Goal: Information Seeking & Learning: Learn about a topic

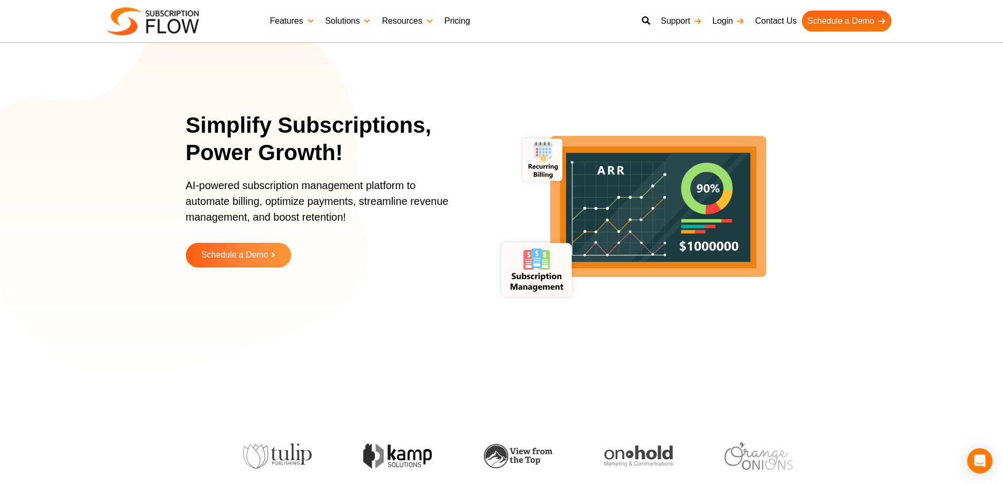
click at [460, 15] on link "Pricing" at bounding box center [457, 21] width 36 height 21
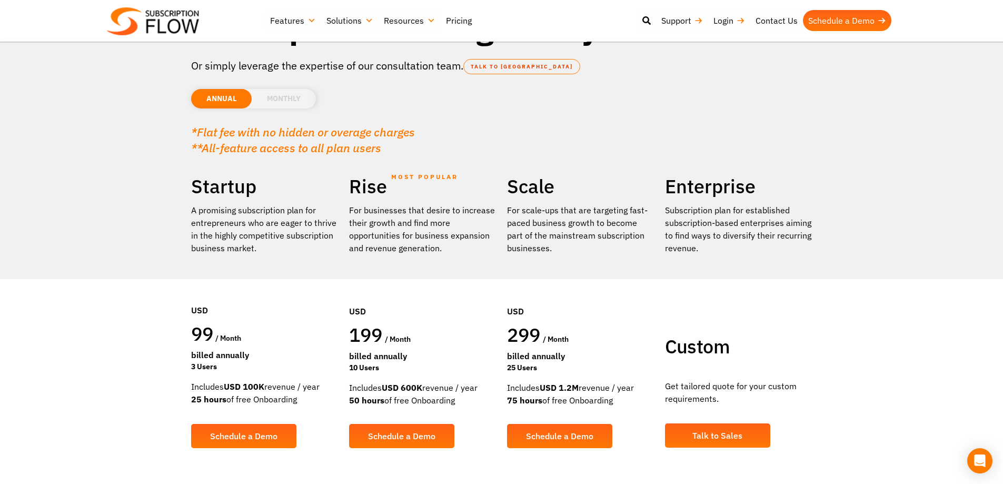
scroll to position [53, 0]
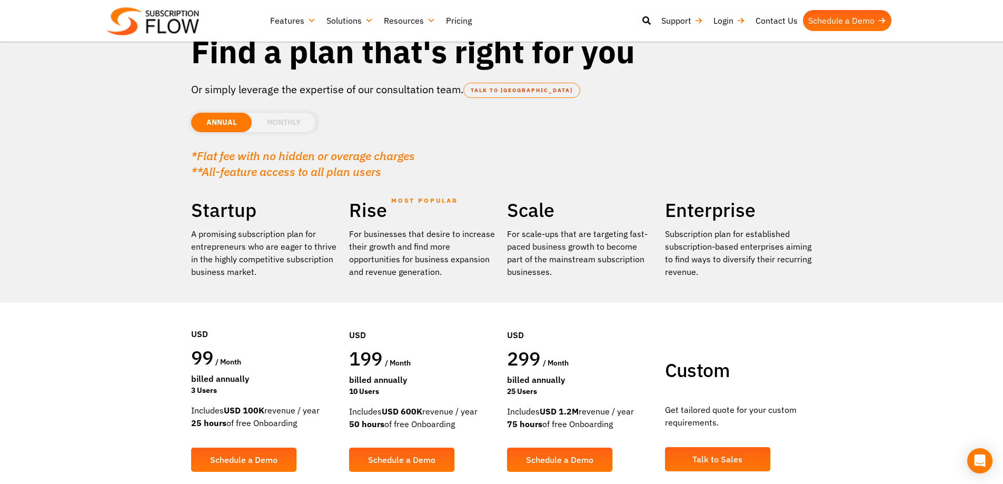
click at [262, 135] on div "ANNUAL MONTHLY USD EUR GPB AUD CAD" at bounding box center [501, 117] width 621 height 41
click at [265, 131] on li "MONTHLY" at bounding box center [284, 122] width 64 height 19
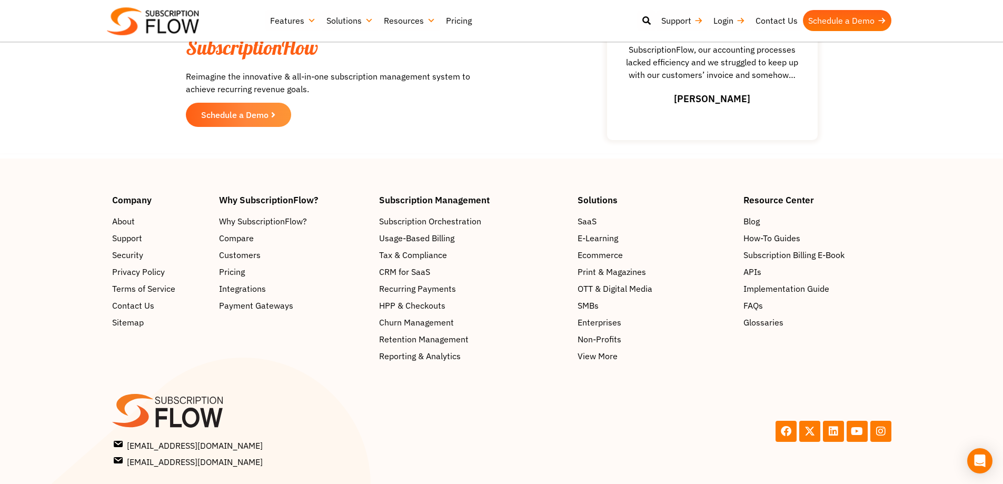
scroll to position [1611, 0]
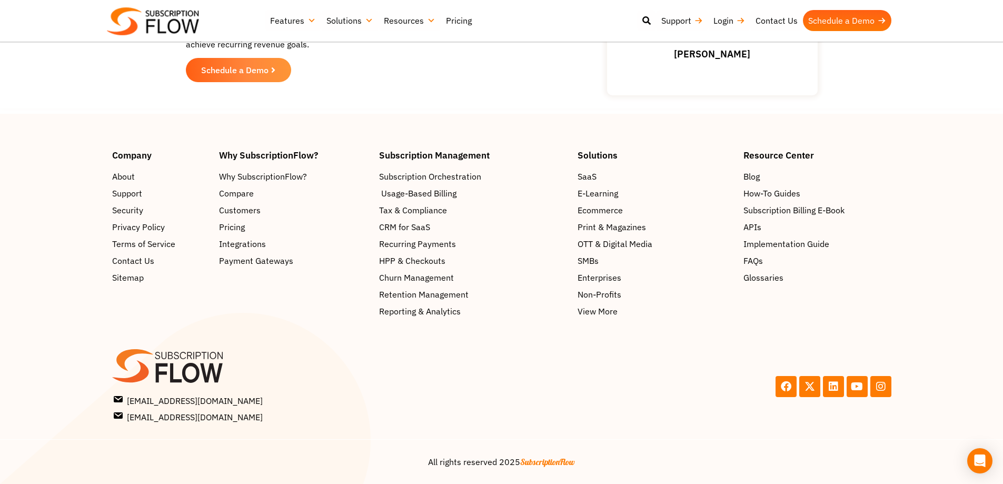
click at [387, 192] on span "Usage-Based Billing" at bounding box center [418, 193] width 75 height 13
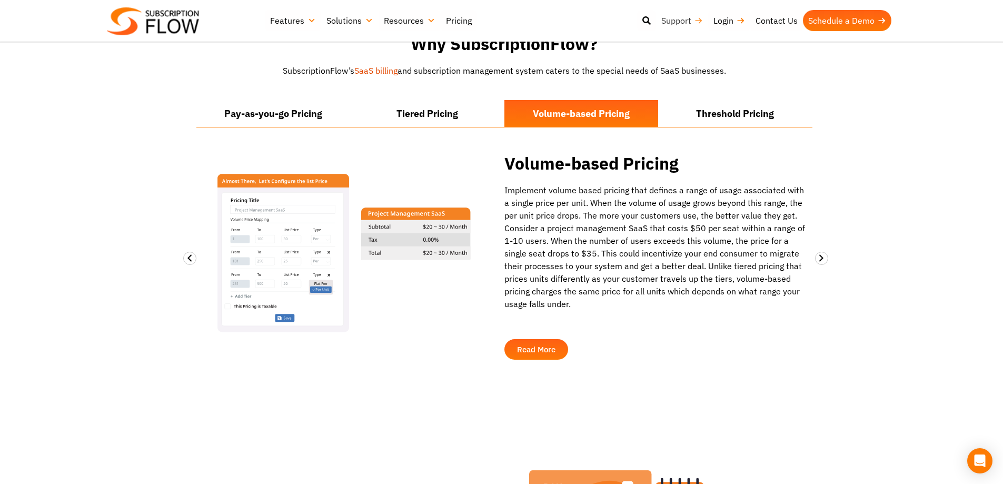
scroll to position [790, 0]
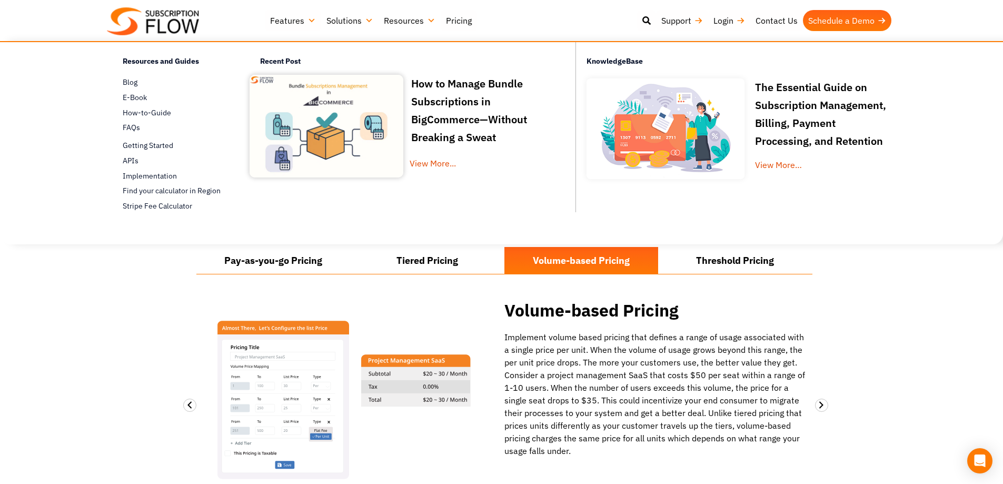
click at [412, 19] on link "Resources" at bounding box center [410, 20] width 62 height 21
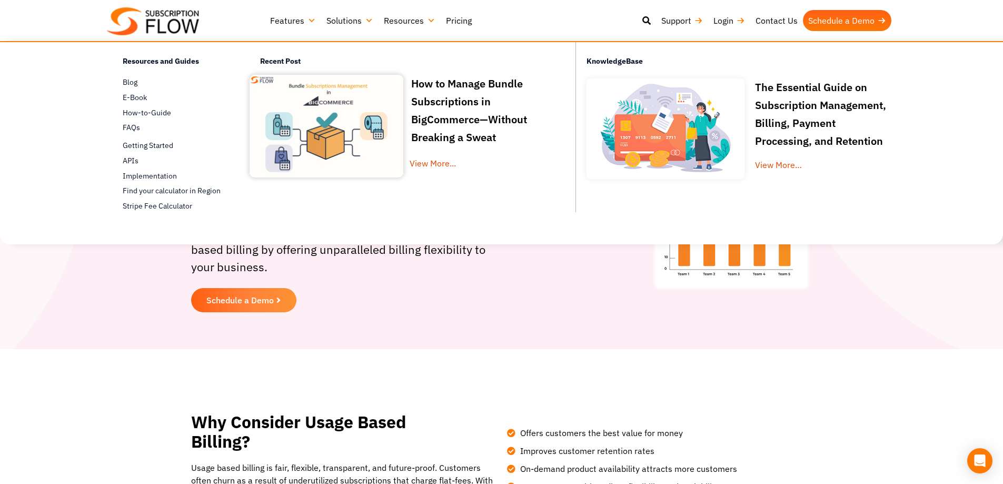
click at [59, 370] on section "Why Consider Usage Based Billing? Usage based billing is fair, flexible, transp…" at bounding box center [501, 472] width 1003 height 246
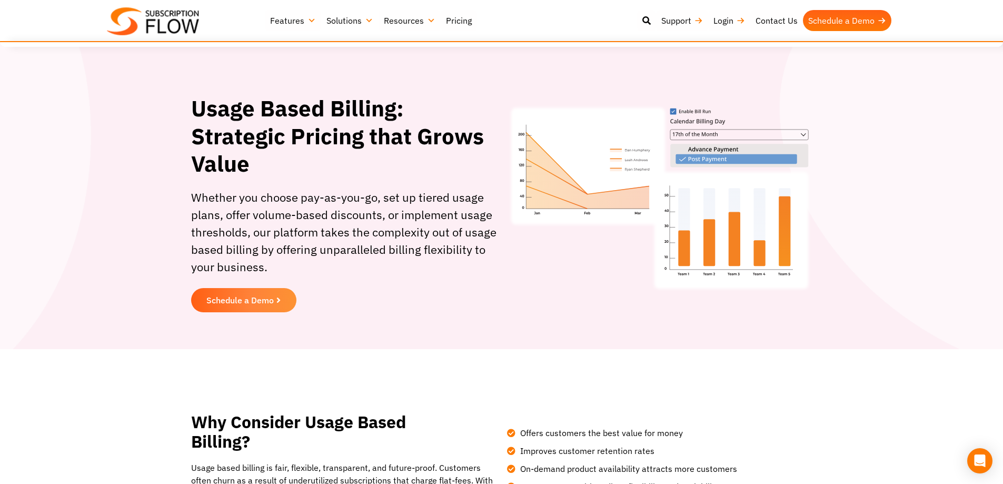
click at [339, 24] on link "Solutions" at bounding box center [349, 20] width 57 height 21
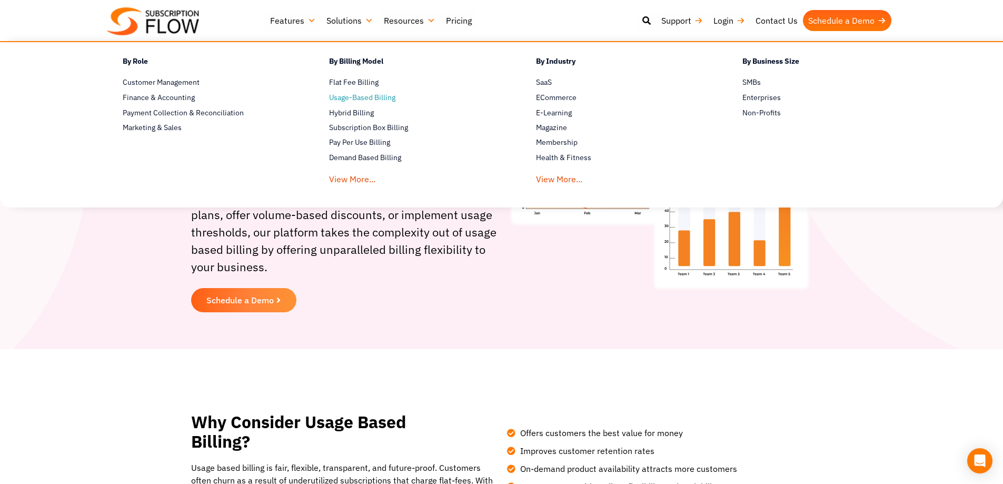
click at [357, 103] on span "Usage-Based Billing" at bounding box center [362, 97] width 66 height 11
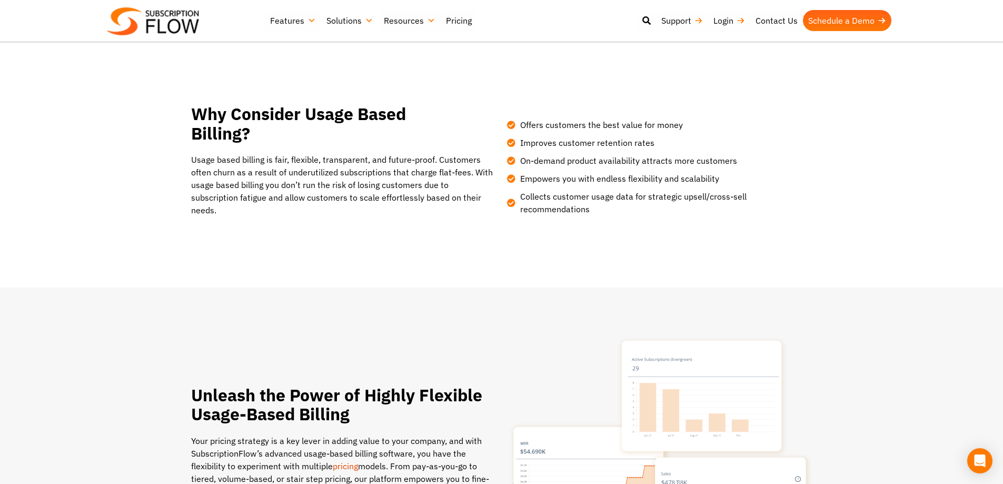
scroll to position [316, 0]
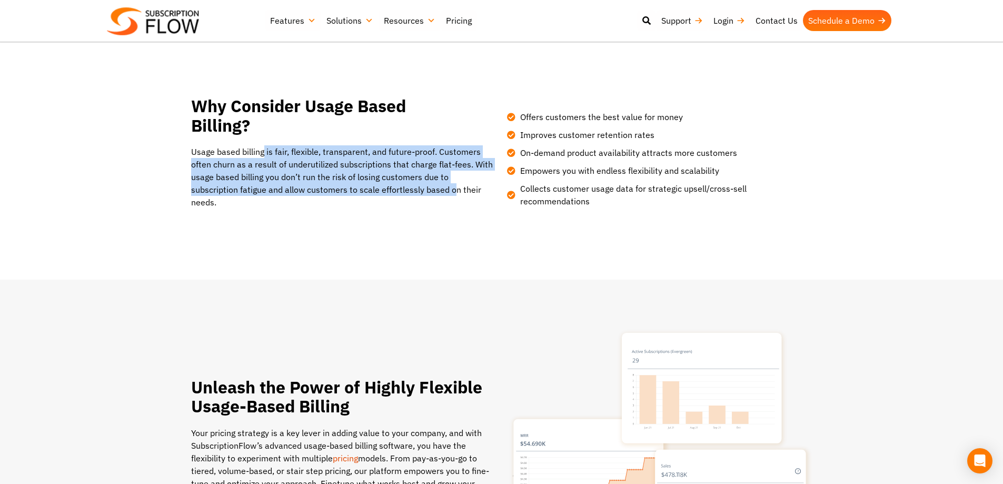
drag, startPoint x: 263, startPoint y: 152, endPoint x: 406, endPoint y: 186, distance: 147.4
click at [406, 186] on span "Usage based billing is fair, flexible, transparent, and future-proof. Customers…" at bounding box center [342, 176] width 302 height 61
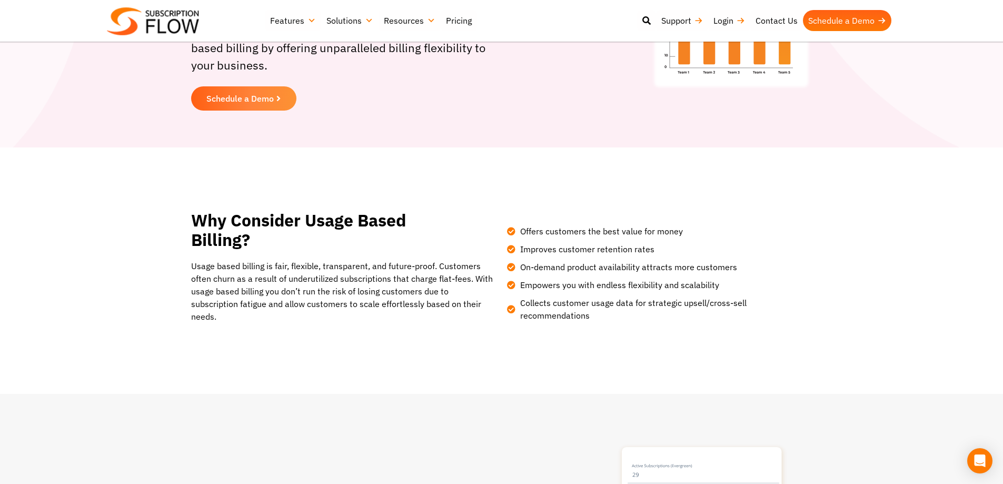
scroll to position [0, 0]
